Goal: Task Accomplishment & Management: Manage account settings

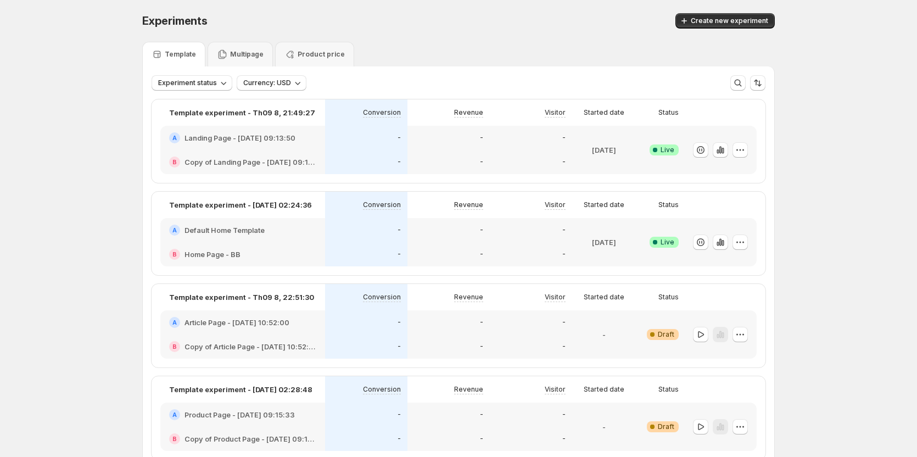
scroll to position [71, 0]
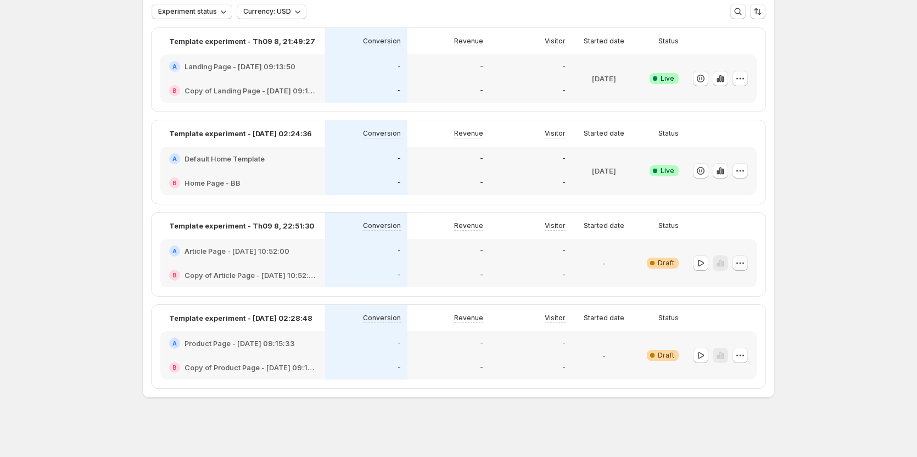
click at [746, 265] on icon "button" at bounding box center [740, 263] width 11 height 11
click at [744, 292] on button "Edit" at bounding box center [743, 286] width 74 height 18
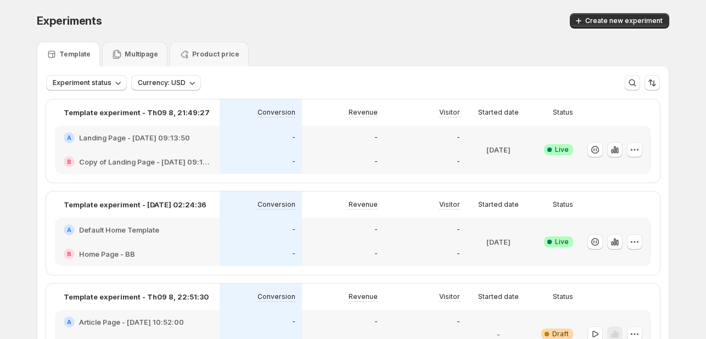
click at [144, 63] on div "Multipage" at bounding box center [134, 54] width 65 height 25
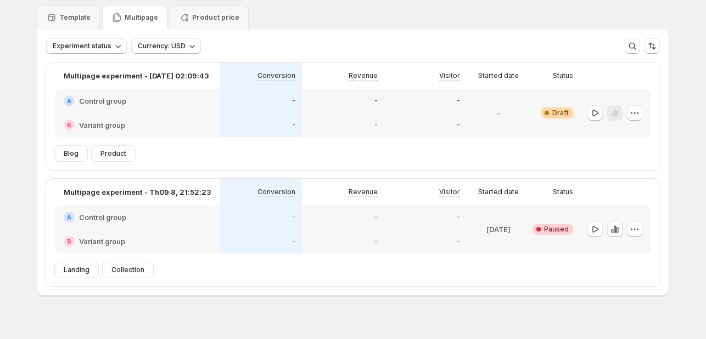
scroll to position [53, 0]
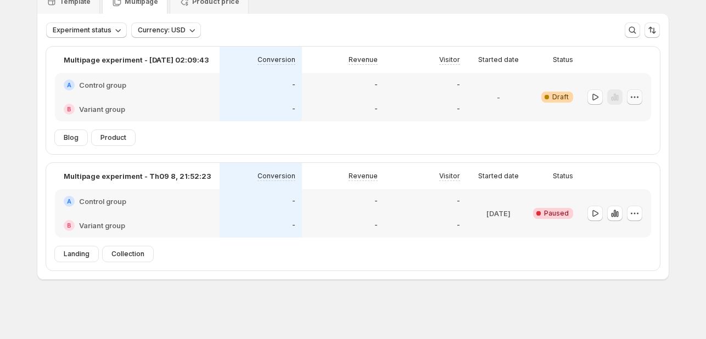
click at [640, 101] on icon "button" at bounding box center [634, 97] width 11 height 11
click at [622, 126] on button "Edit" at bounding box center [638, 120] width 74 height 18
